Goal: Navigation & Orientation: Find specific page/section

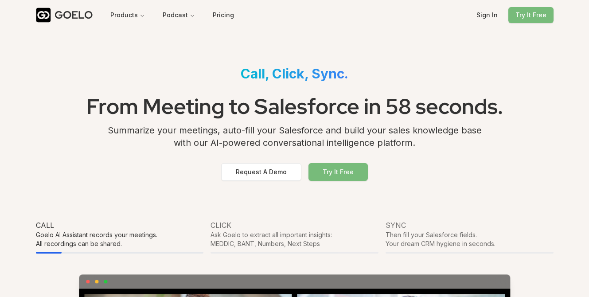
scroll to position [2213, 0]
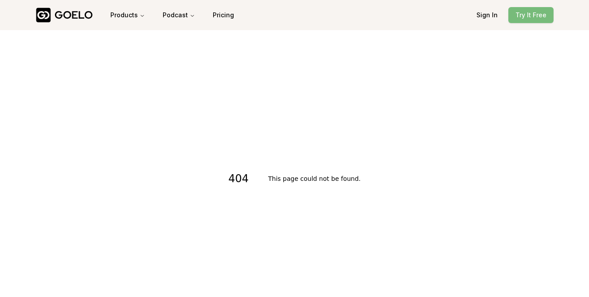
scroll to position [184, 0]
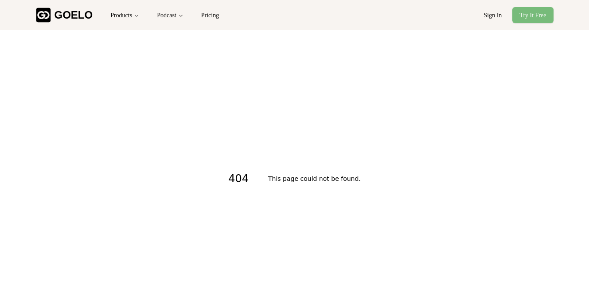
scroll to position [184, 0]
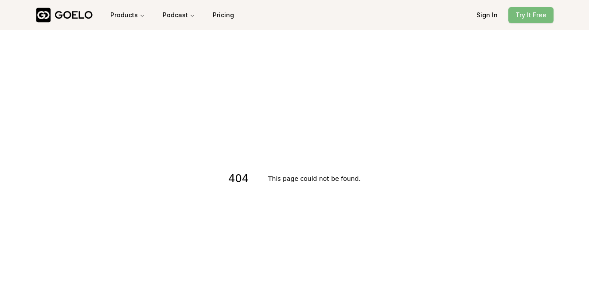
scroll to position [184, 0]
